Goal: Book appointment/travel/reservation

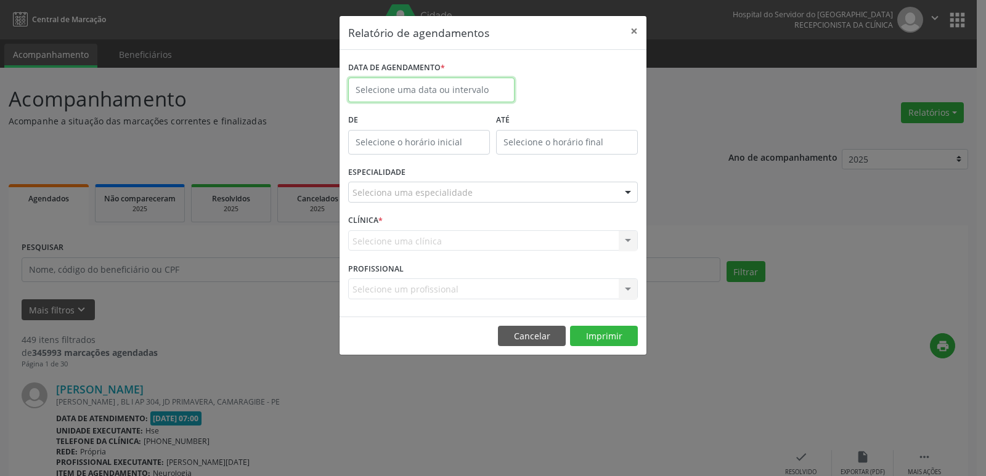
click at [434, 88] on input "text" at bounding box center [431, 90] width 166 height 25
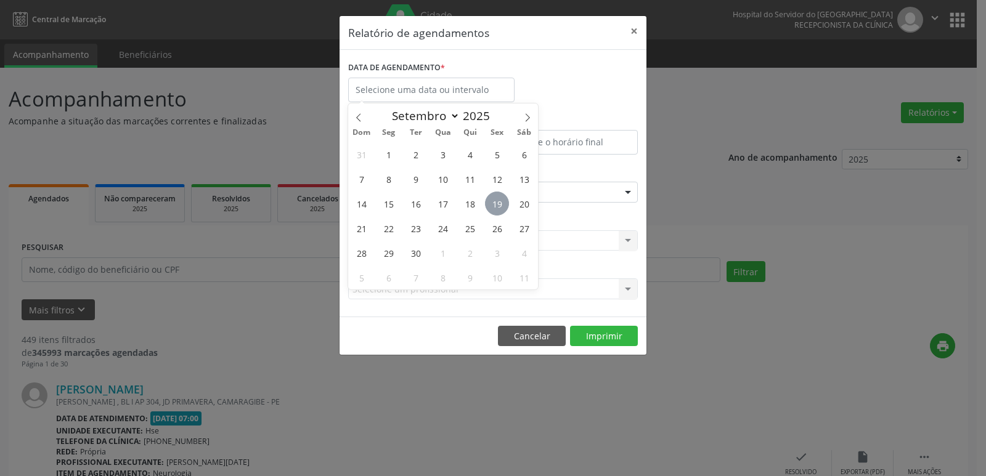
click at [491, 195] on span "19" at bounding box center [497, 204] width 24 height 24
type input "[DATE]"
click at [491, 195] on span "19" at bounding box center [497, 204] width 24 height 24
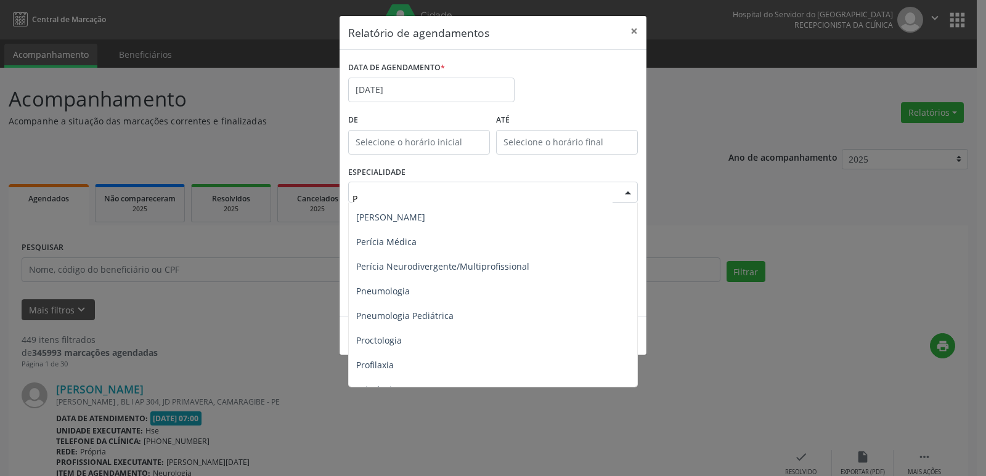
scroll to position [739, 0]
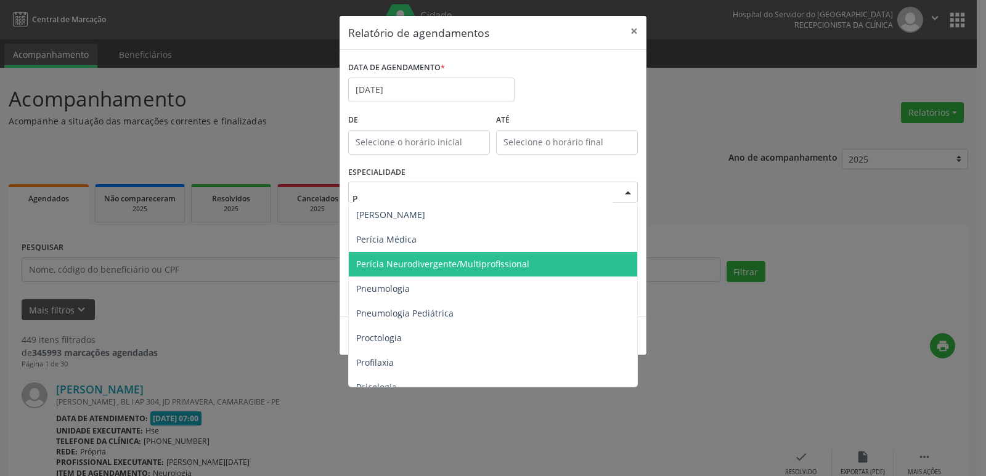
click at [453, 263] on span "Perícia Neurodivergente/Multiprofissional" at bounding box center [442, 264] width 173 height 12
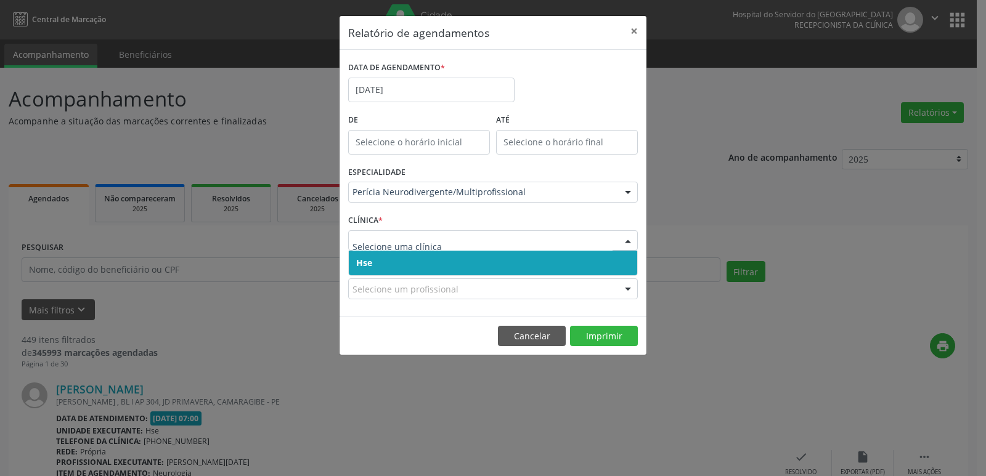
click at [377, 269] on span "Hse" at bounding box center [493, 263] width 288 height 25
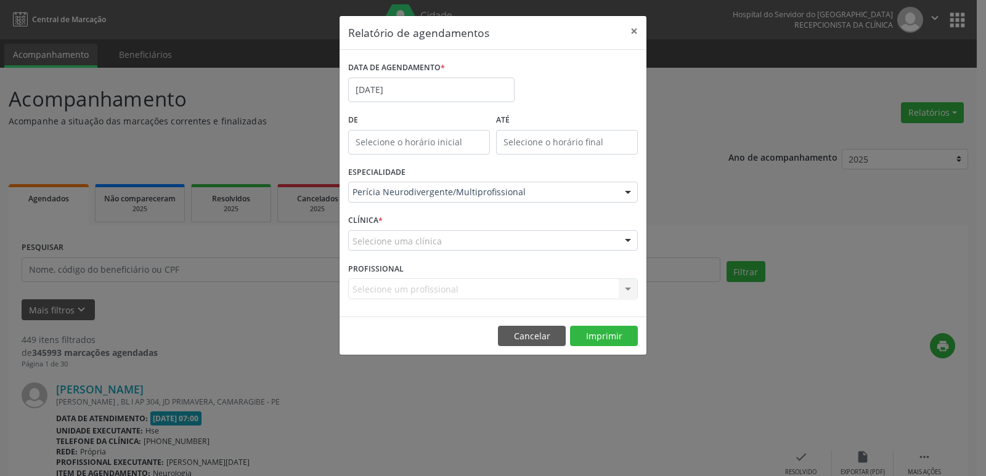
click at [377, 255] on div "CLÍNICA * Selecione uma clínica Hse Nenhum resultado encontrado para: " " Não h…" at bounding box center [493, 235] width 296 height 48
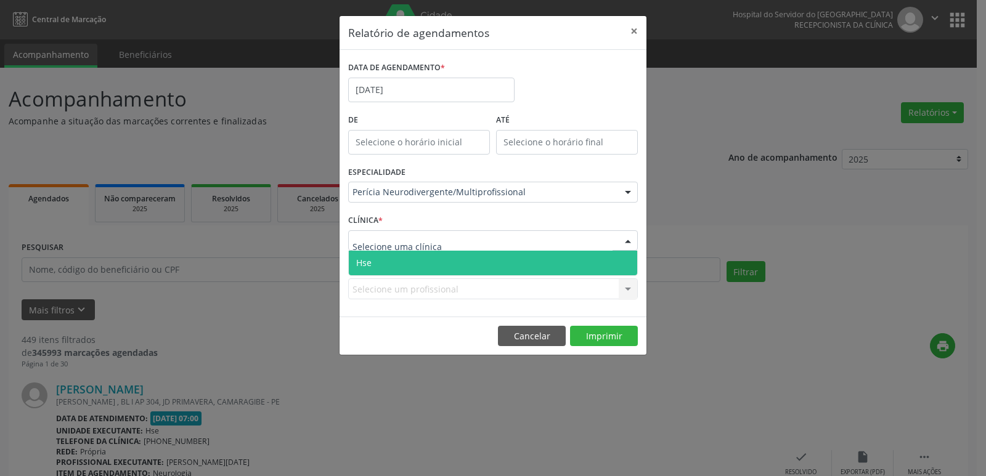
click at [377, 255] on span "Hse" at bounding box center [493, 263] width 288 height 25
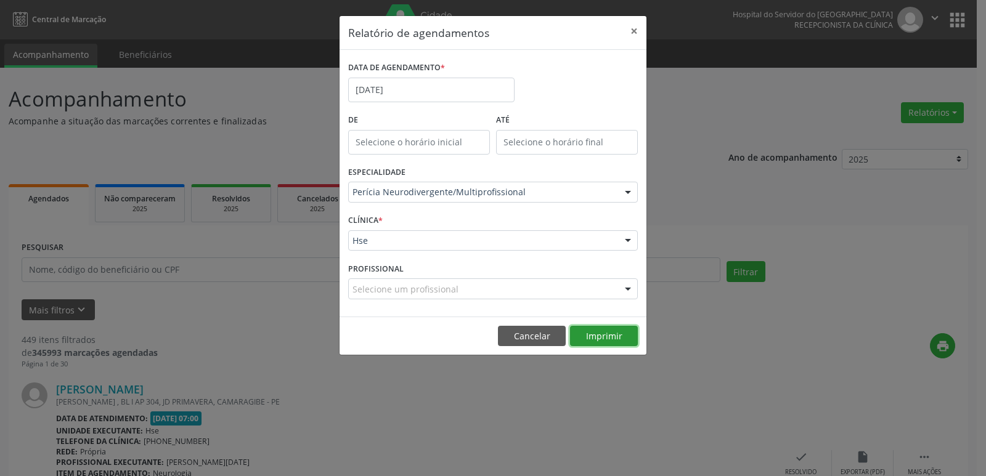
click at [607, 327] on button "Imprimir" at bounding box center [604, 336] width 68 height 21
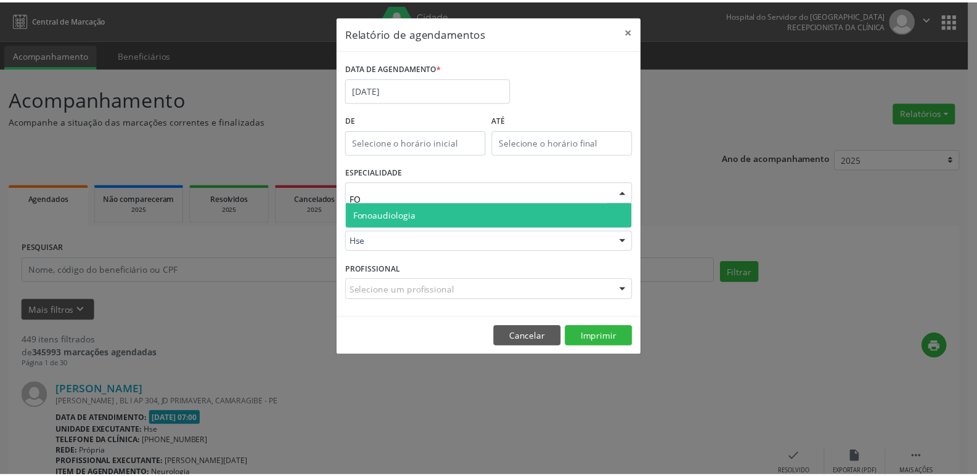
scroll to position [0, 0]
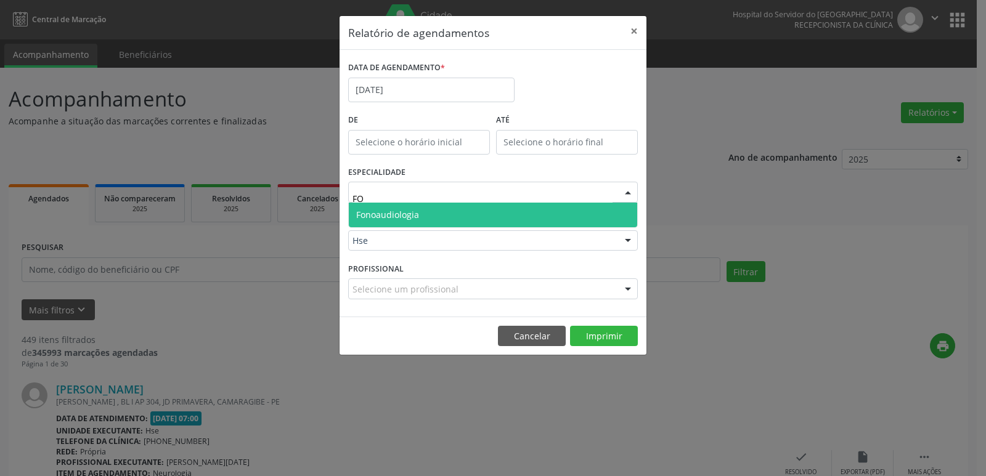
click at [446, 217] on span "Fonoaudiologia" at bounding box center [493, 215] width 288 height 25
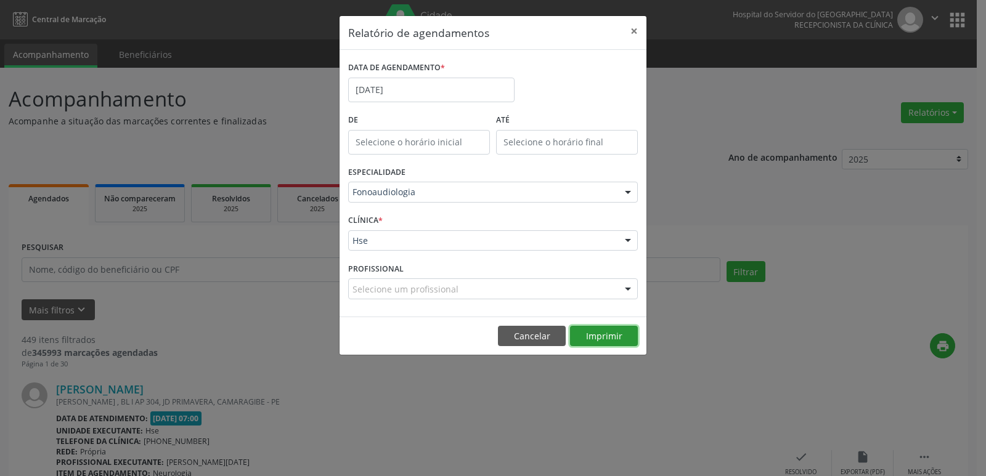
click at [615, 334] on button "Imprimir" at bounding box center [604, 336] width 68 height 21
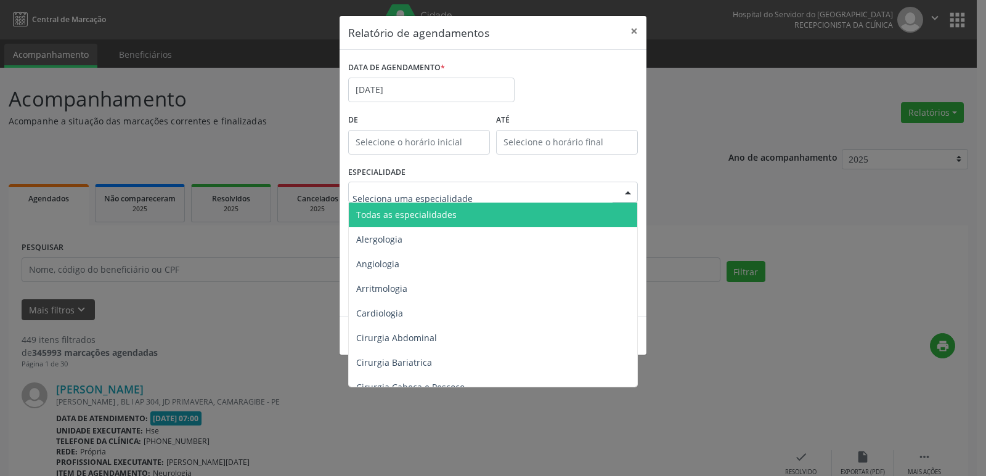
drag, startPoint x: 426, startPoint y: 189, endPoint x: 389, endPoint y: 193, distance: 37.3
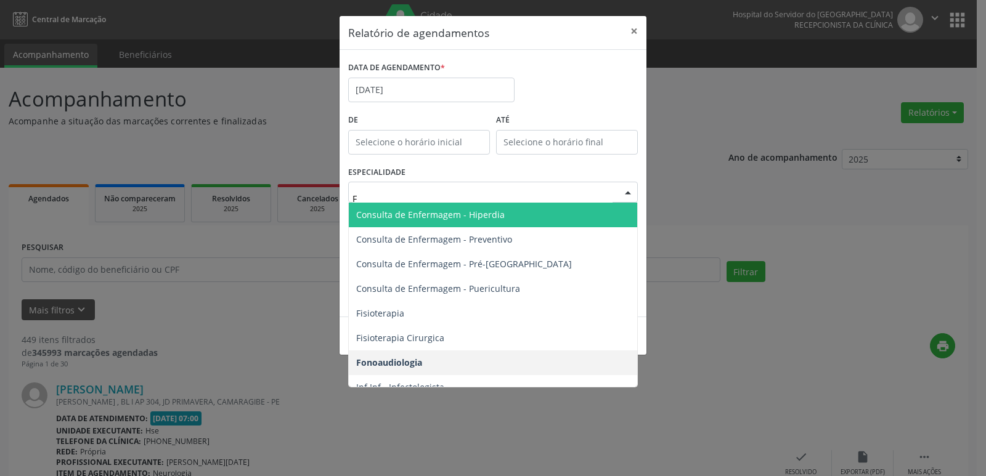
type input "FI"
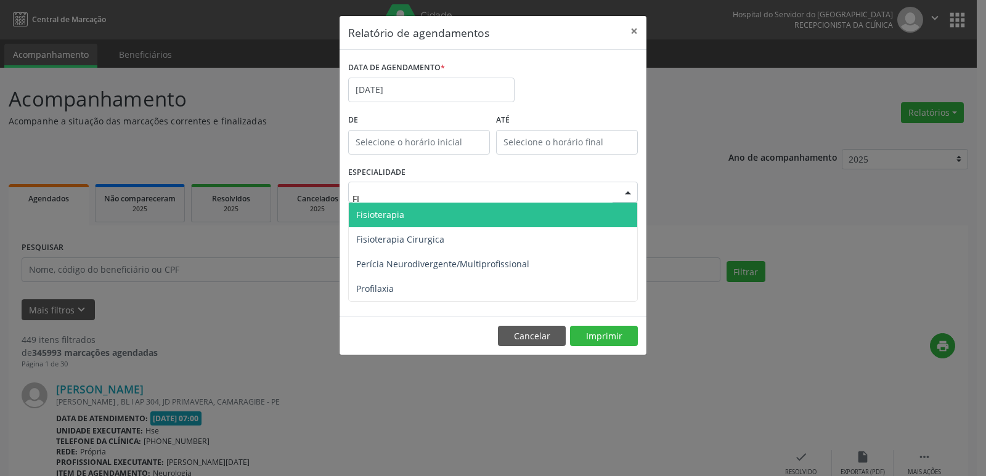
click at [390, 218] on span "Fisioterapia" at bounding box center [380, 215] width 48 height 12
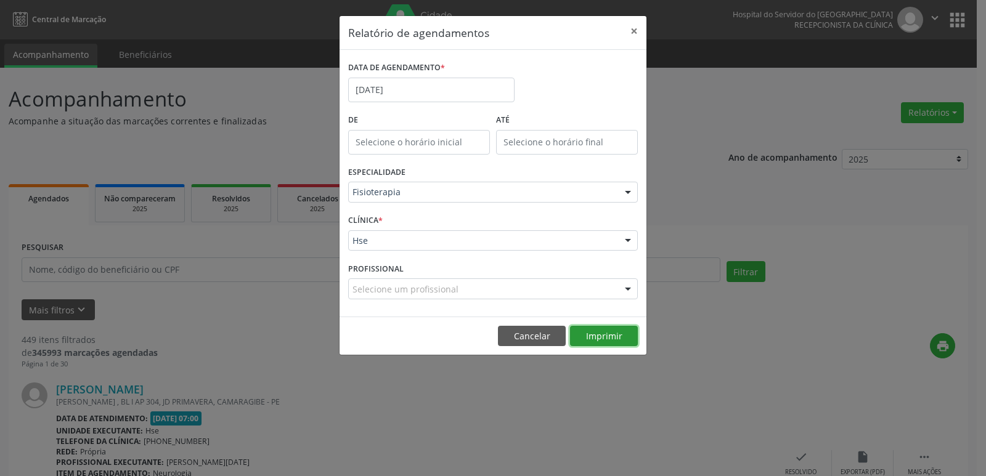
click at [601, 335] on button "Imprimir" at bounding box center [604, 336] width 68 height 21
click at [635, 28] on button "×" at bounding box center [634, 31] width 25 height 30
